Goal: Information Seeking & Learning: Learn about a topic

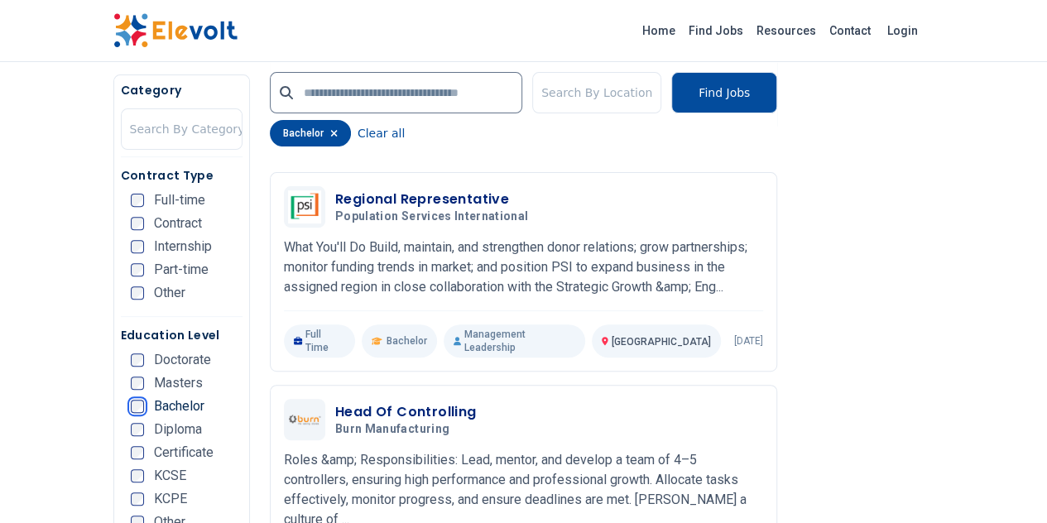
scroll to position [3328, 0]
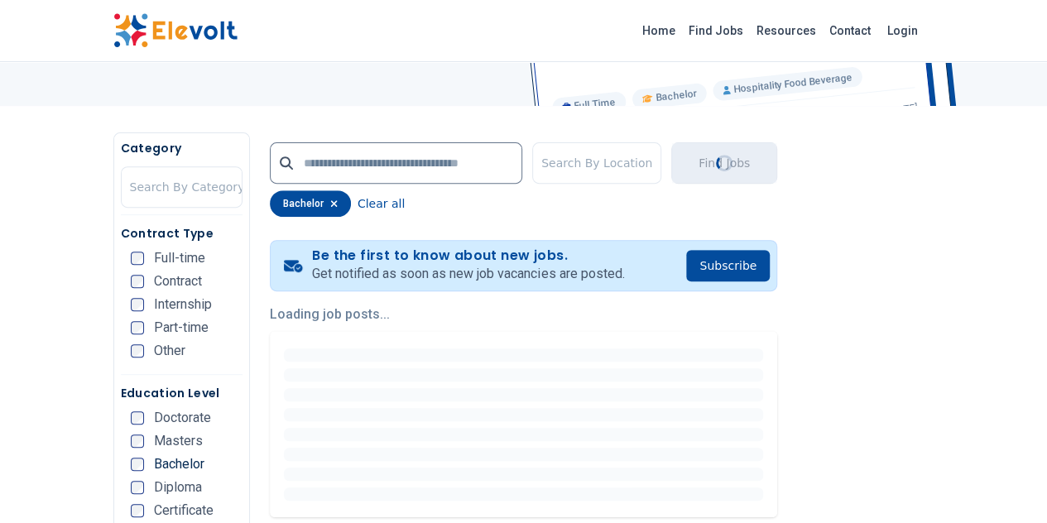
scroll to position [60, 0]
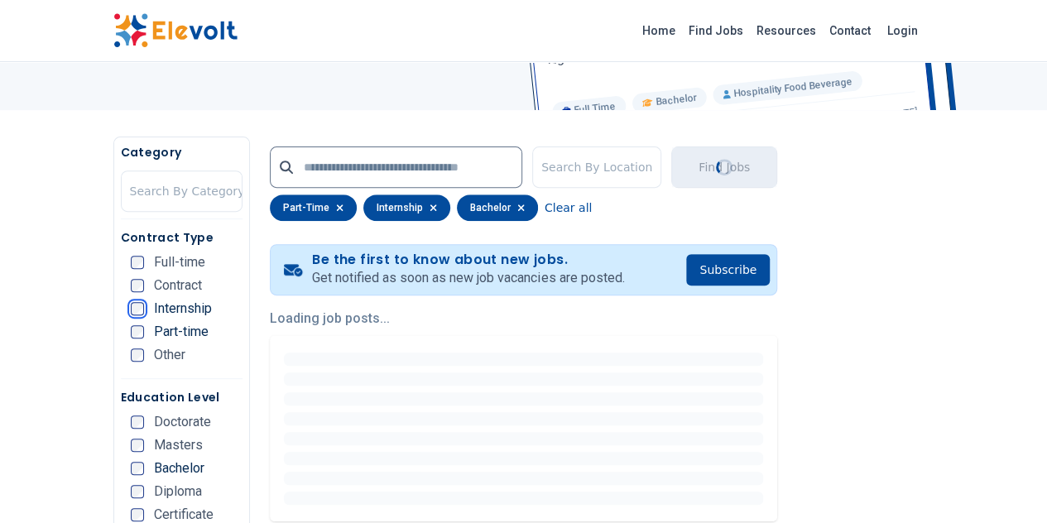
scroll to position [242, 0]
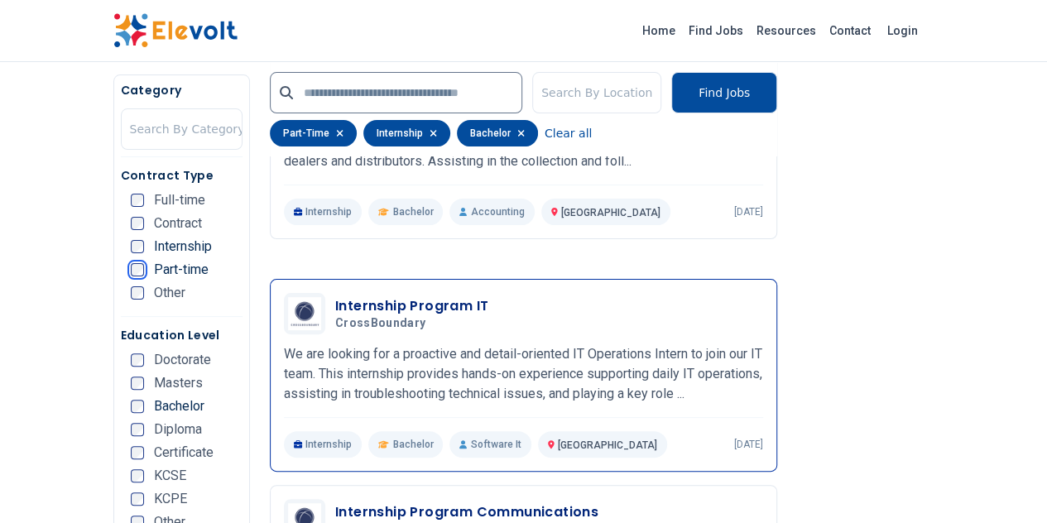
scroll to position [3089, 0]
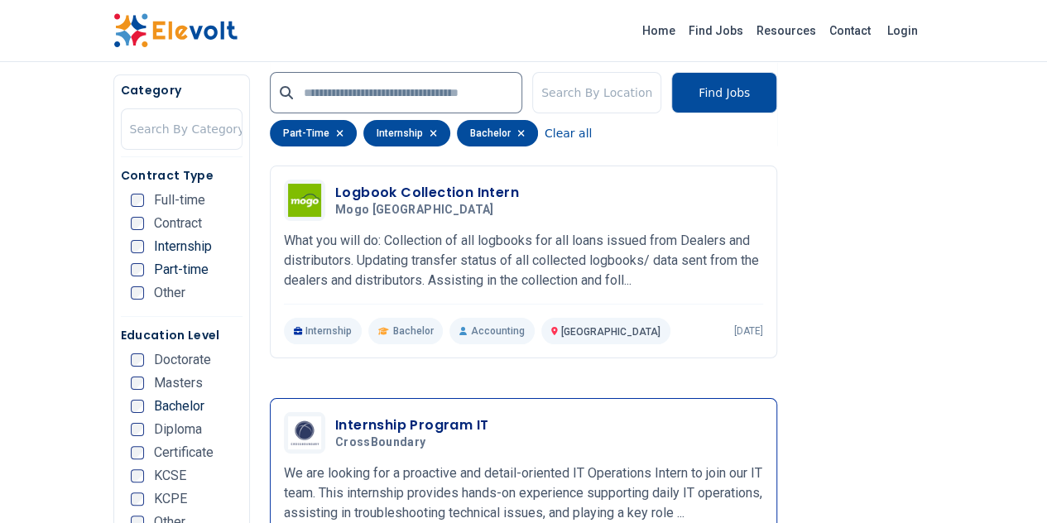
click at [324, 412] on div "Internship Program IT CrossBoundary [DATE] [DATE] [GEOGRAPHIC_DATA] KE We are l…" at bounding box center [523, 494] width 479 height 165
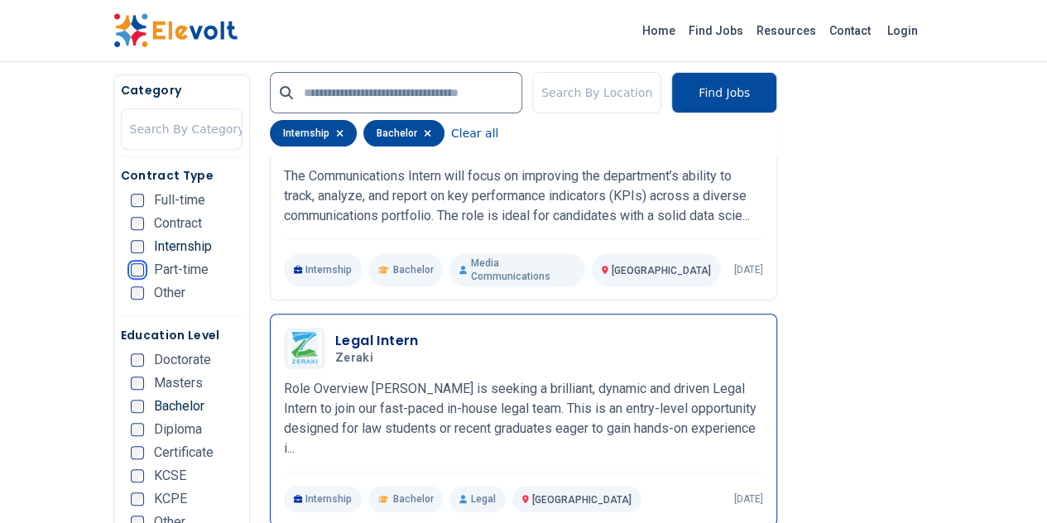
scroll to position [3387, 0]
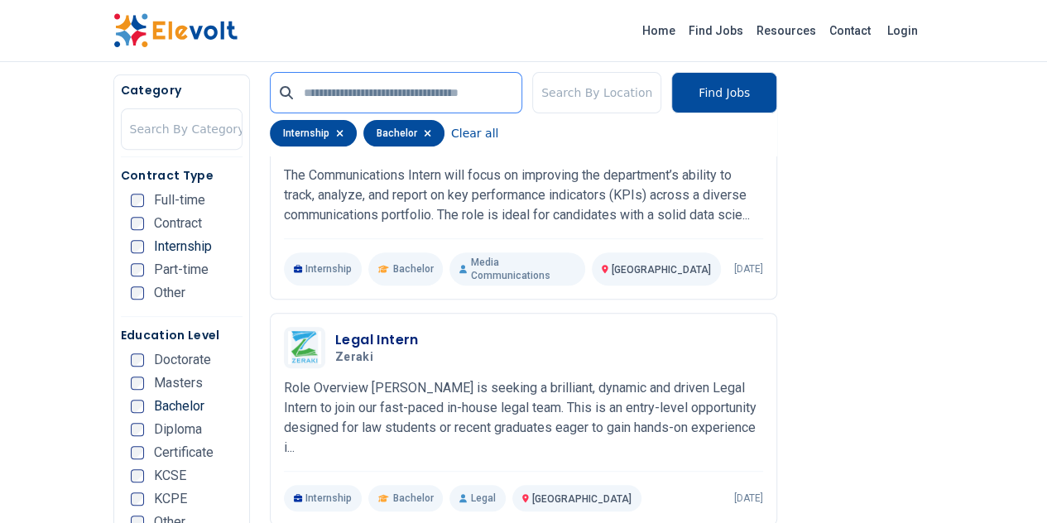
click at [329, 78] on input "text" at bounding box center [396, 92] width 252 height 41
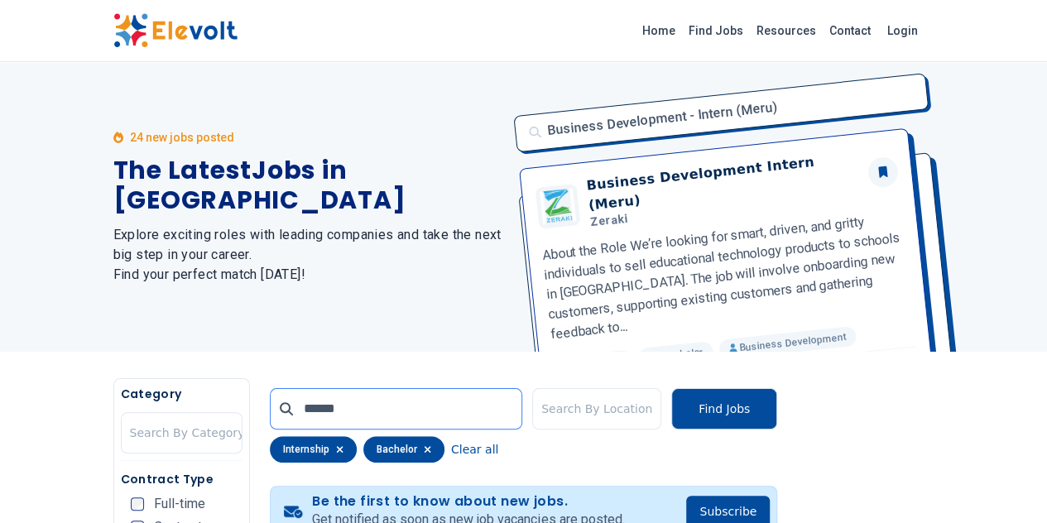
scroll to position [0, 0]
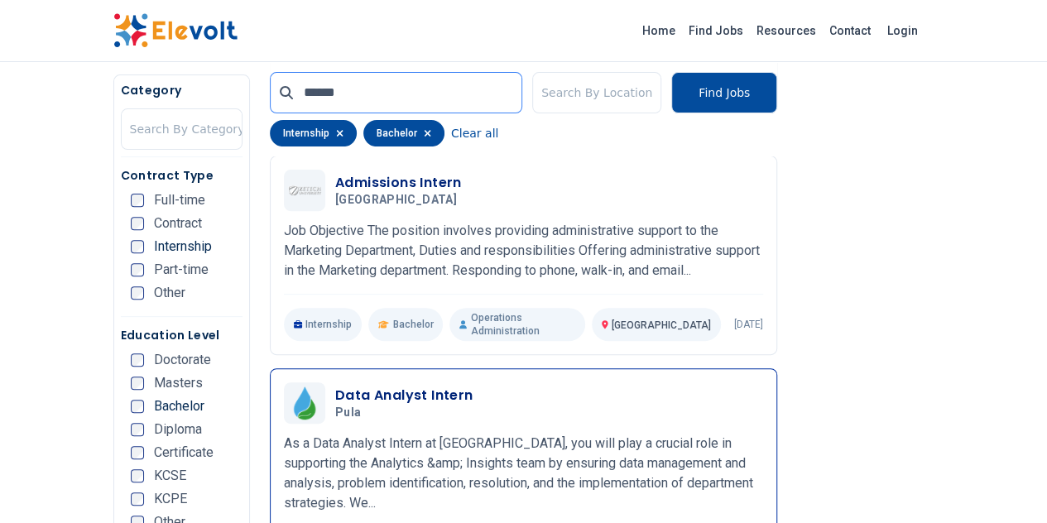
scroll to position [3333, 0]
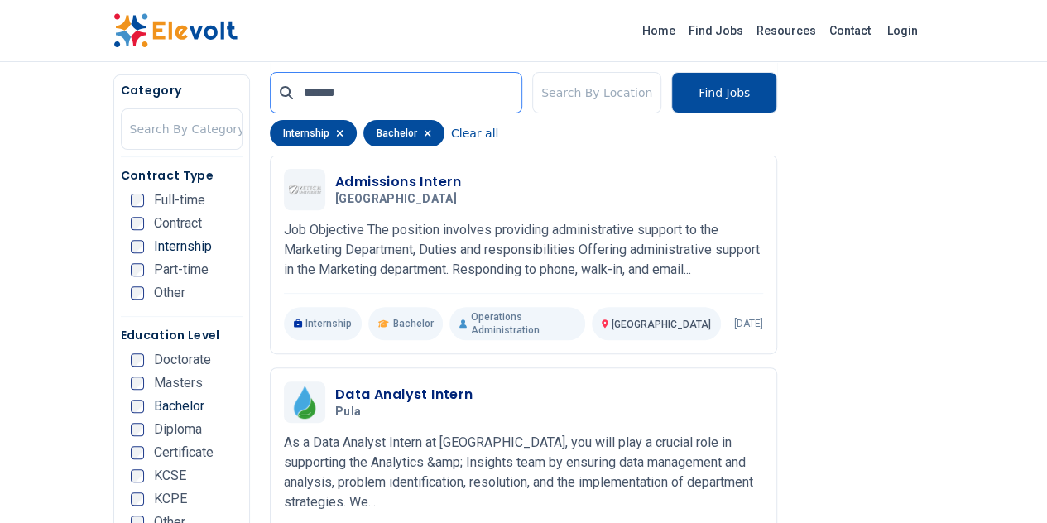
type input "******"
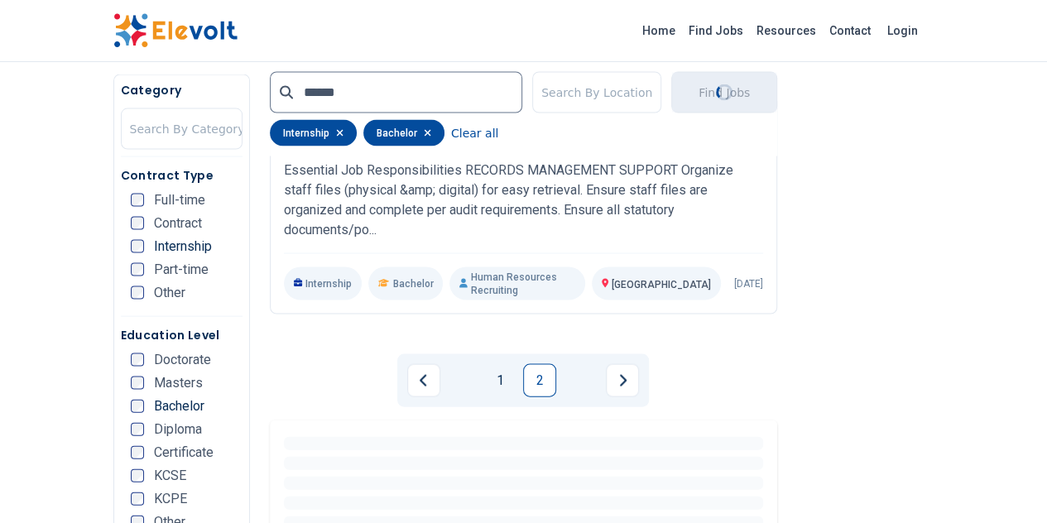
scroll to position [1591, 0]
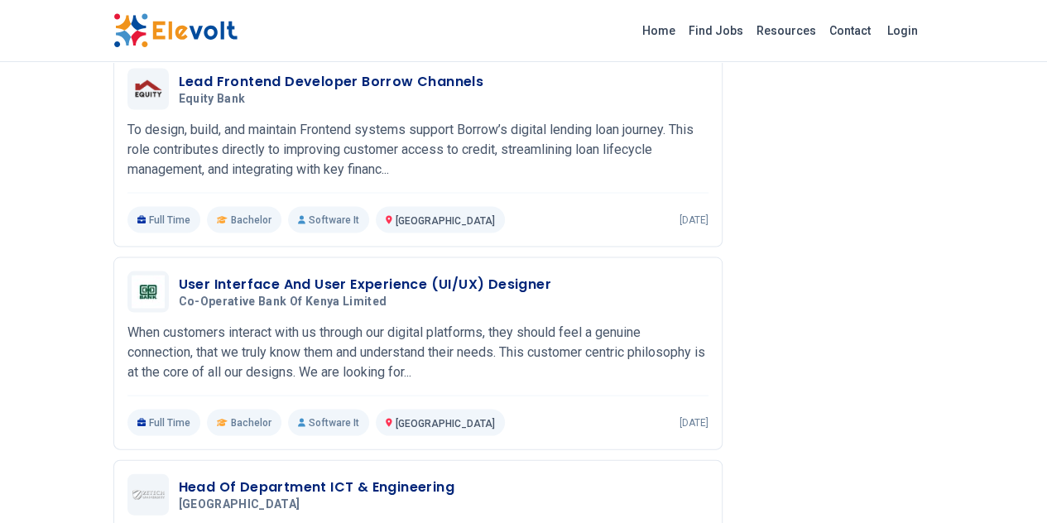
scroll to position [1524, 0]
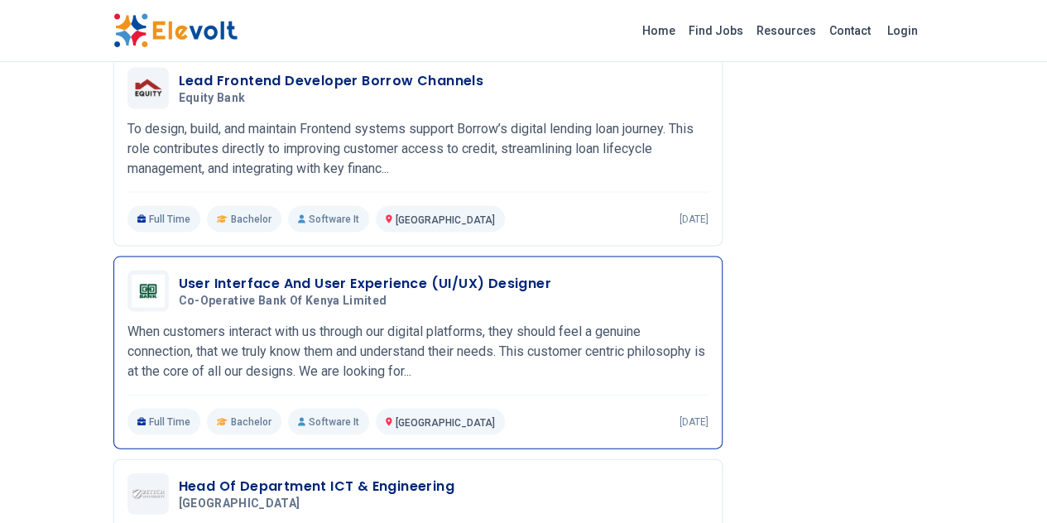
click at [374, 293] on h5 "Co-operative Bank of Kenya Limited" at bounding box center [362, 300] width 366 height 15
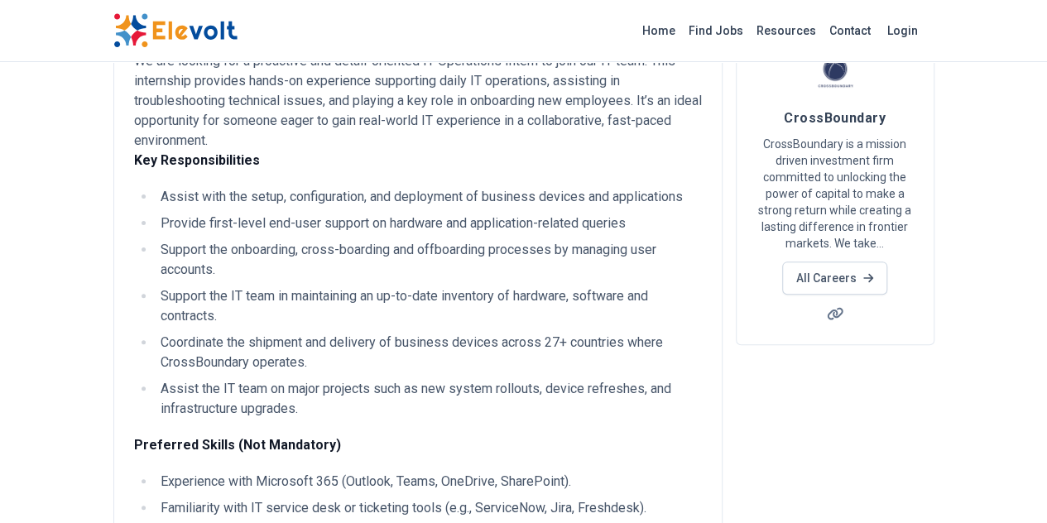
scroll to position [0, 0]
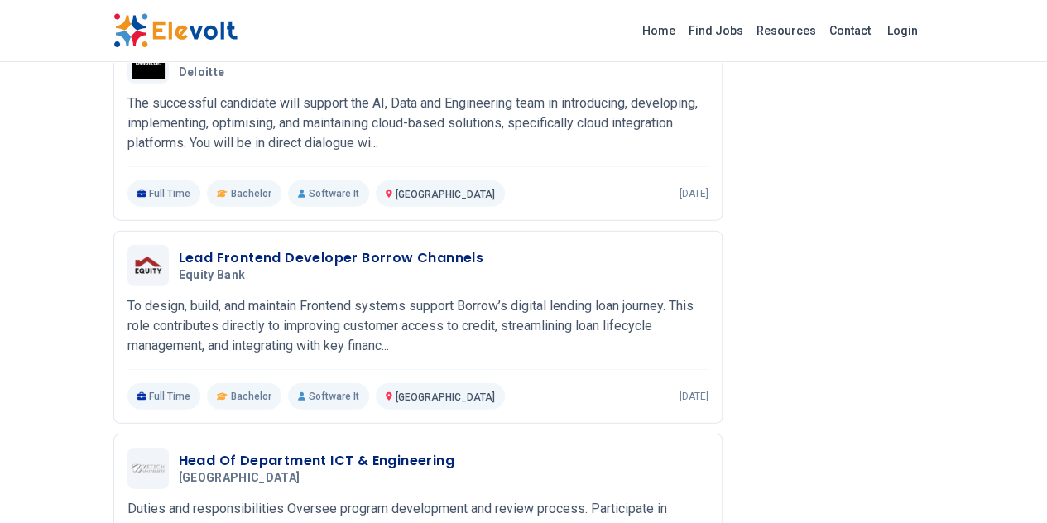
scroll to position [2321, 0]
